Goal: Task Accomplishment & Management: Complete application form

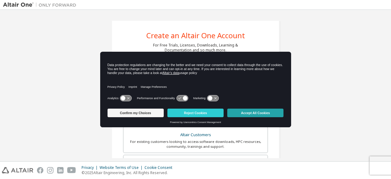
click at [241, 111] on button "Accept All Cookies" at bounding box center [255, 112] width 56 height 9
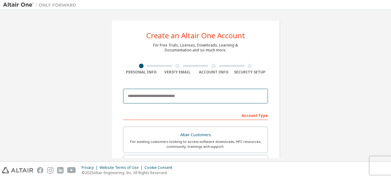
click at [158, 94] on input "email" at bounding box center [195, 96] width 145 height 15
type input "**********"
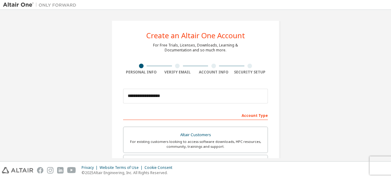
type input "****"
type input "*****"
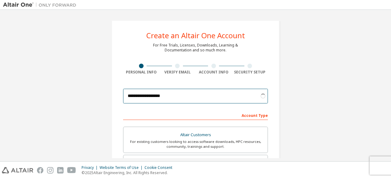
scroll to position [96, 0]
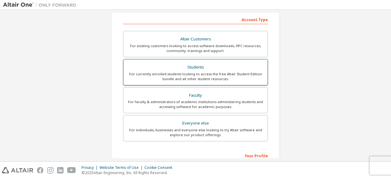
click at [189, 74] on div "For currently enrolled students looking to access the free Altair Student Editi…" at bounding box center [195, 76] width 137 height 10
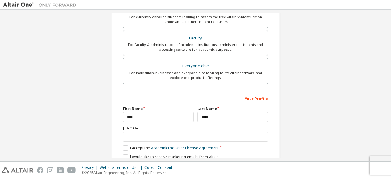
scroll to position [156, 0]
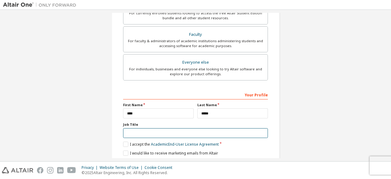
click at [148, 132] on input "text" at bounding box center [195, 133] width 145 height 10
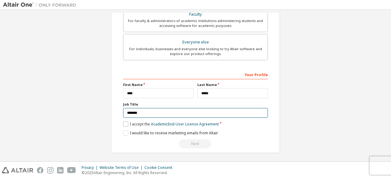
type input "*******"
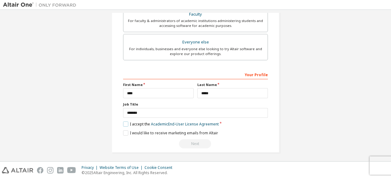
click at [123, 121] on label "I accept the Academic End-User License Agreement" at bounding box center [171, 123] width 96 height 5
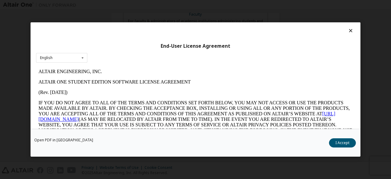
scroll to position [0, 0]
click at [347, 31] on icon at bounding box center [350, 30] width 6 height 5
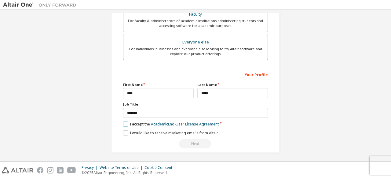
click at [125, 122] on label "I accept the Academic End-User License Agreement" at bounding box center [171, 123] width 96 height 5
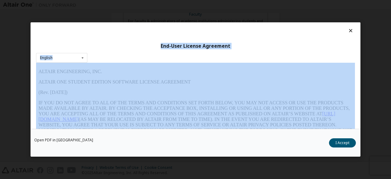
scroll to position [25, 0]
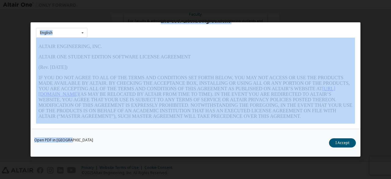
drag, startPoint x: 346, startPoint y: 32, endPoint x: 317, endPoint y: 132, distance: 103.9
click at [317, 132] on div "End-User License Agreement English English Open PDF in New Tab I Accept" at bounding box center [196, 89] width 330 height 134
click at [337, 141] on button "I Accept" at bounding box center [342, 142] width 27 height 9
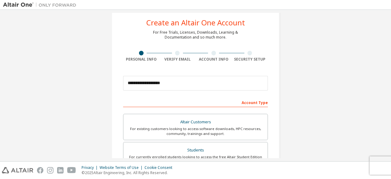
scroll to position [12, 0]
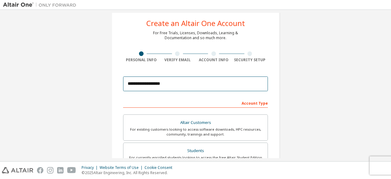
click at [186, 85] on input "**********" at bounding box center [195, 83] width 145 height 15
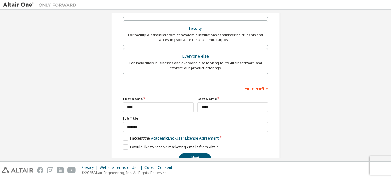
scroll to position [176, 0]
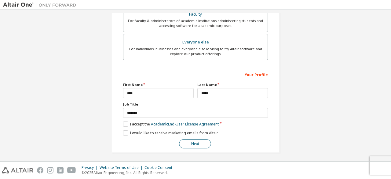
click at [192, 143] on button "Next" at bounding box center [195, 143] width 32 height 9
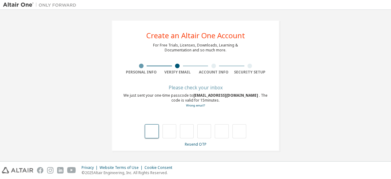
type input "*"
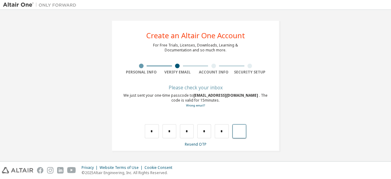
type input "*"
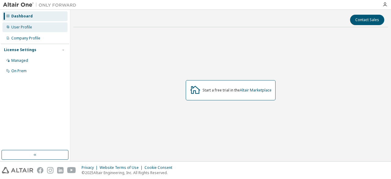
click at [34, 29] on div "User Profile" at bounding box center [34, 27] width 65 height 10
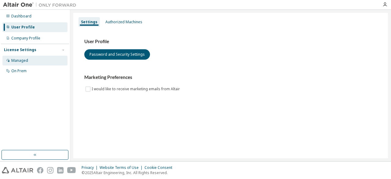
click at [30, 60] on div "Managed" at bounding box center [34, 61] width 65 height 10
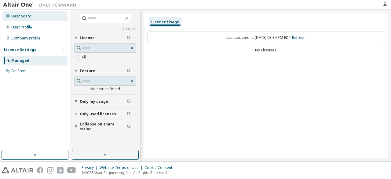
click at [28, 16] on div "Dashboard" at bounding box center [21, 16] width 20 height 5
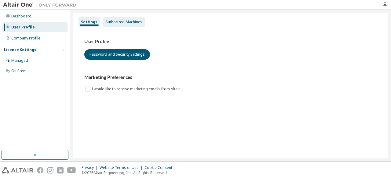
click at [133, 23] on div "Authorized Machines" at bounding box center [123, 22] width 37 height 5
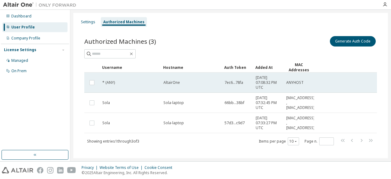
click at [163, 77] on td "AltairOne" at bounding box center [191, 82] width 61 height 20
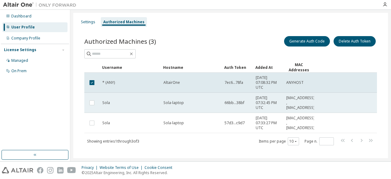
scroll to position [6, 0]
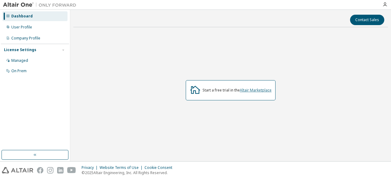
click at [250, 91] on link "Altair Marketplace" at bounding box center [256, 89] width 32 height 5
